Goal: Information Seeking & Learning: Understand process/instructions

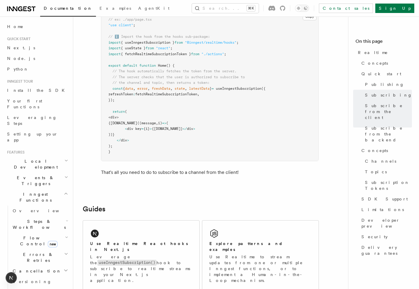
scroll to position [1108, 0]
click at [196, 100] on pre "// ex: ./app/page.tsx "use client" ; // ℹ️ Import the hook from the hooks sub-p…" at bounding box center [209, 86] width 217 height 150
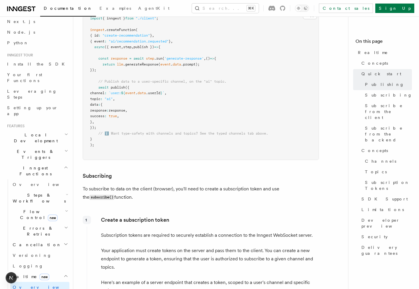
scroll to position [688, 0]
